Goal: Task Accomplishment & Management: Use online tool/utility

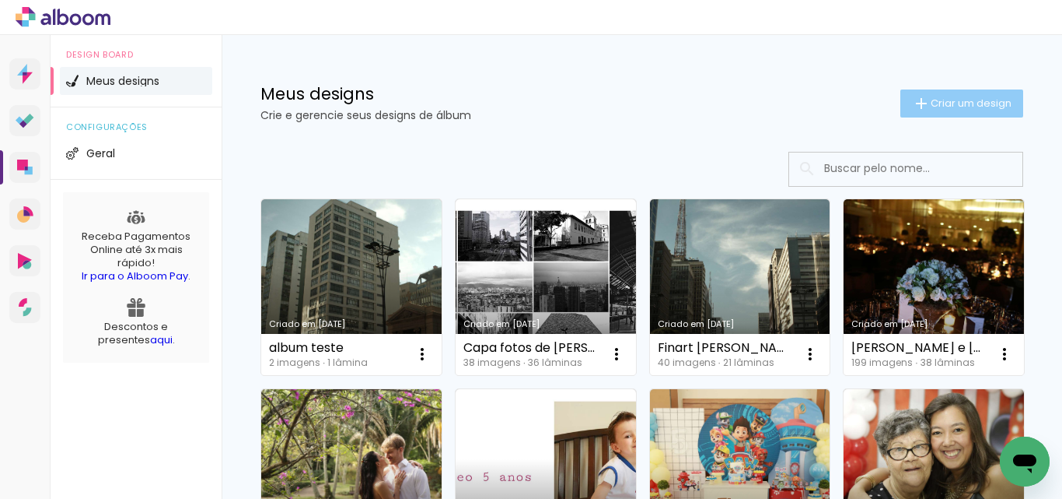
click at [956, 102] on span "Criar um design" at bounding box center [971, 103] width 81 height 10
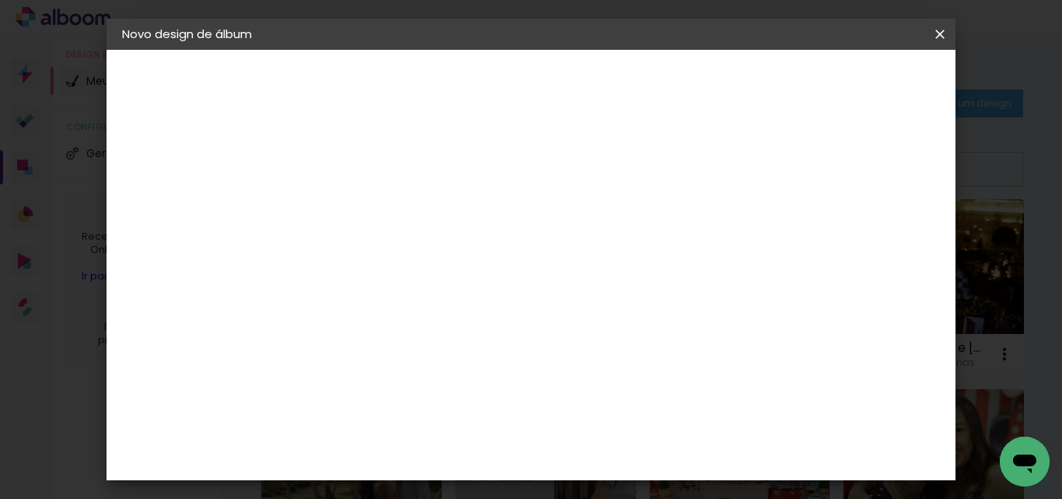
click at [376, 205] on input at bounding box center [376, 209] width 0 height 24
type input "[PERSON_NAME]"
type paper-input "[PERSON_NAME]"
drag, startPoint x: 492, startPoint y: 205, endPoint x: 863, endPoint y: 157, distance: 374.9
click at [0, 0] on div "Informações Dê um título ao seu álbum. Avançar" at bounding box center [0, 0] width 0 height 0
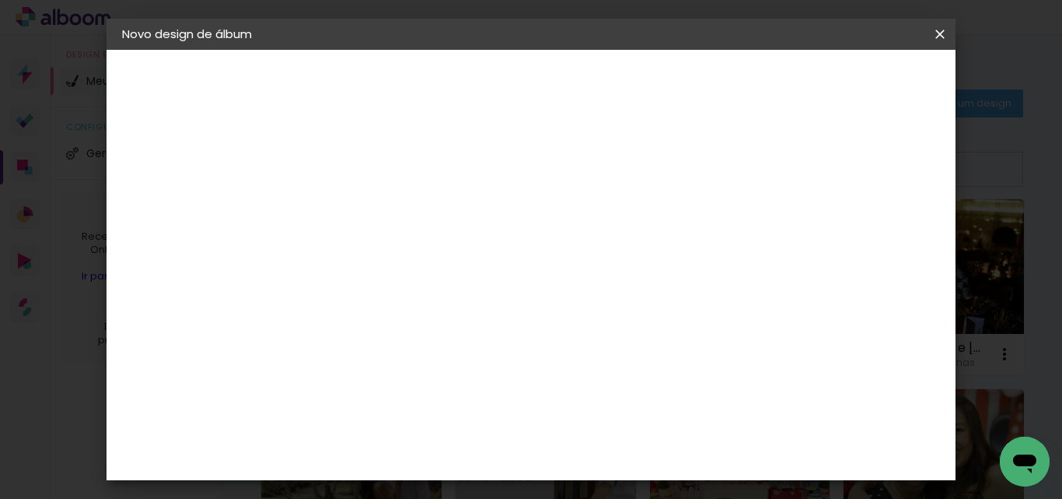
click at [376, 206] on input "[PERSON_NAME]" at bounding box center [376, 209] width 0 height 24
type input "[PERSON_NAME] e"
type paper-input "[PERSON_NAME] e"
type input "[PERSON_NAME] e [PERSON_NAME]"
type paper-input "[PERSON_NAME] e [PERSON_NAME]"
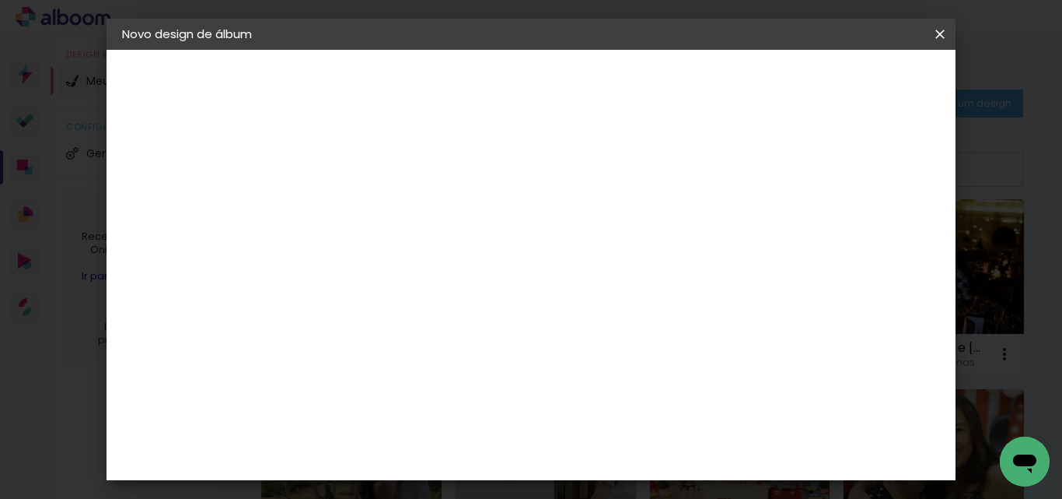
click at [0, 0] on div "Informações Dê um título ao seu álbum. Avançar" at bounding box center [0, 0] width 0 height 0
click at [0, 0] on slot "Avançar" at bounding box center [0, 0] width 0 height 0
click at [0, 0] on slot "Tamanho Livre" at bounding box center [0, 0] width 0 height 0
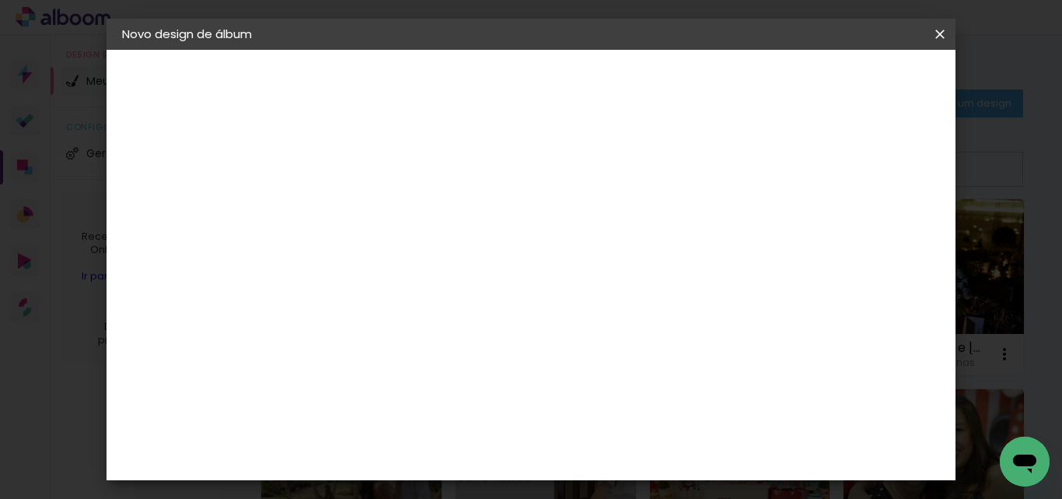
click at [0, 0] on slot "Avançar" at bounding box center [0, 0] width 0 height 0
click at [623, 418] on input "60" at bounding box center [617, 420] width 40 height 23
type input "50"
type paper-input "50"
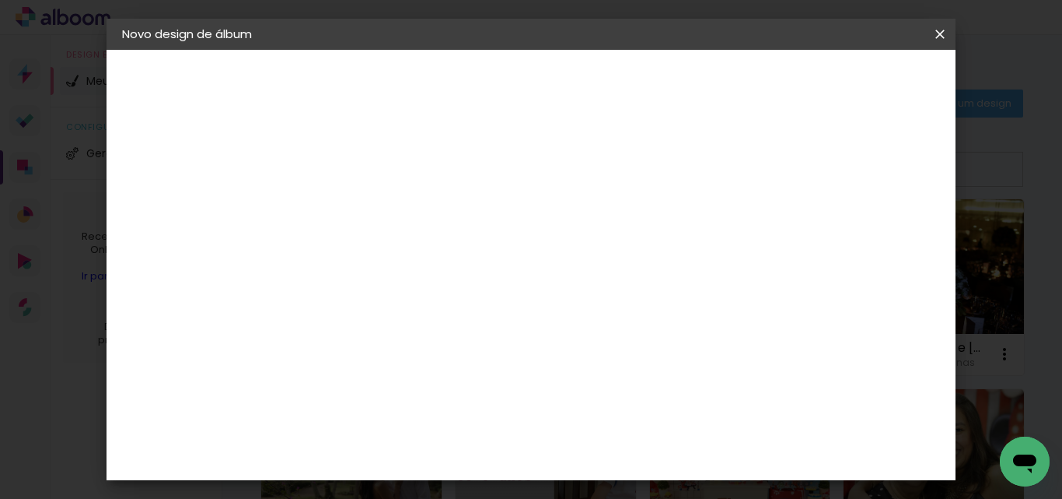
drag, startPoint x: 357, startPoint y: 404, endPoint x: 366, endPoint y: 427, distance: 24.4
click at [357, 406] on input "30" at bounding box center [349, 411] width 40 height 23
type input "25"
type paper-input "25"
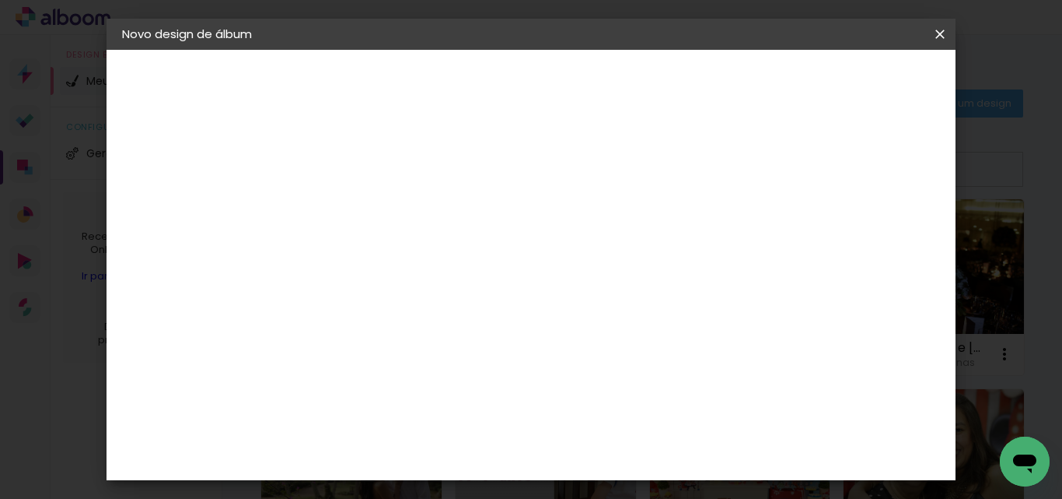
click at [843, 81] on span "Iniciar design" at bounding box center [807, 82] width 71 height 11
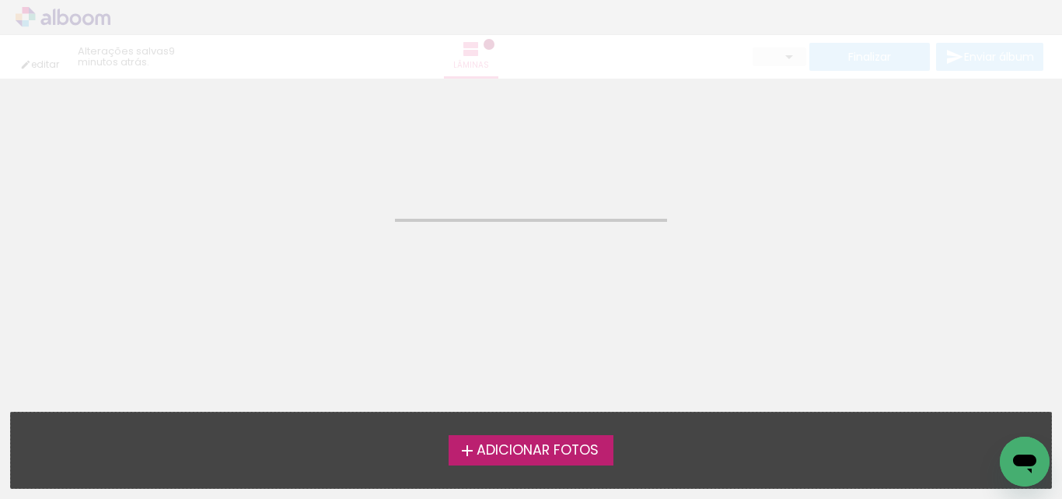
click at [547, 448] on span "Adicionar Fotos" at bounding box center [538, 450] width 122 height 14
click at [0, 0] on input "file" at bounding box center [0, 0] width 0 height 0
